Goal: Task Accomplishment & Management: Manage account settings

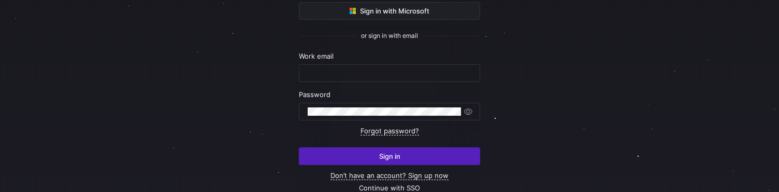
scroll to position [132, 0]
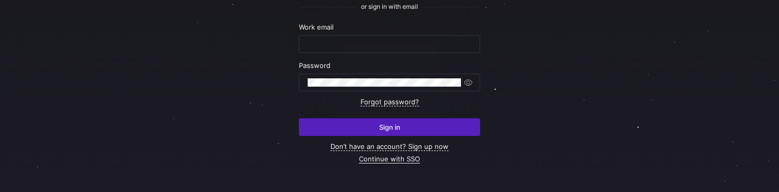
click at [405, 161] on link "Continue with SSO" at bounding box center [389, 158] width 61 height 9
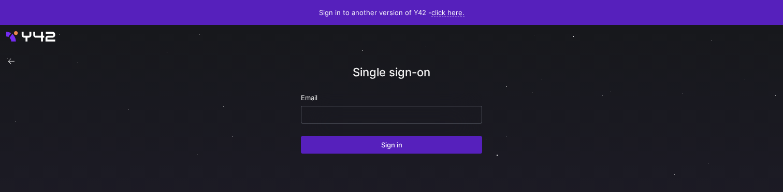
click at [339, 117] on input "email" at bounding box center [392, 114] width 164 height 8
type input "p"
click at [322, 117] on input "email" at bounding box center [392, 114] width 164 height 8
paste input "[EMAIL_ADDRESS][DOMAIN_NAME]"
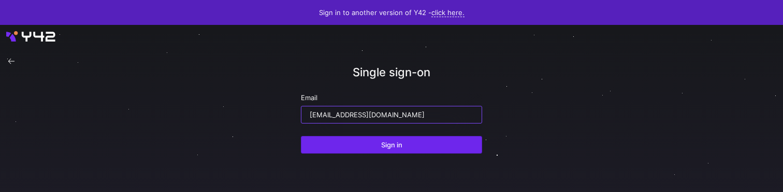
type input "[EMAIL_ADDRESS][DOMAIN_NAME]"
click at [389, 146] on span "Sign in" at bounding box center [391, 144] width 21 height 8
